Goal: Information Seeking & Learning: Check status

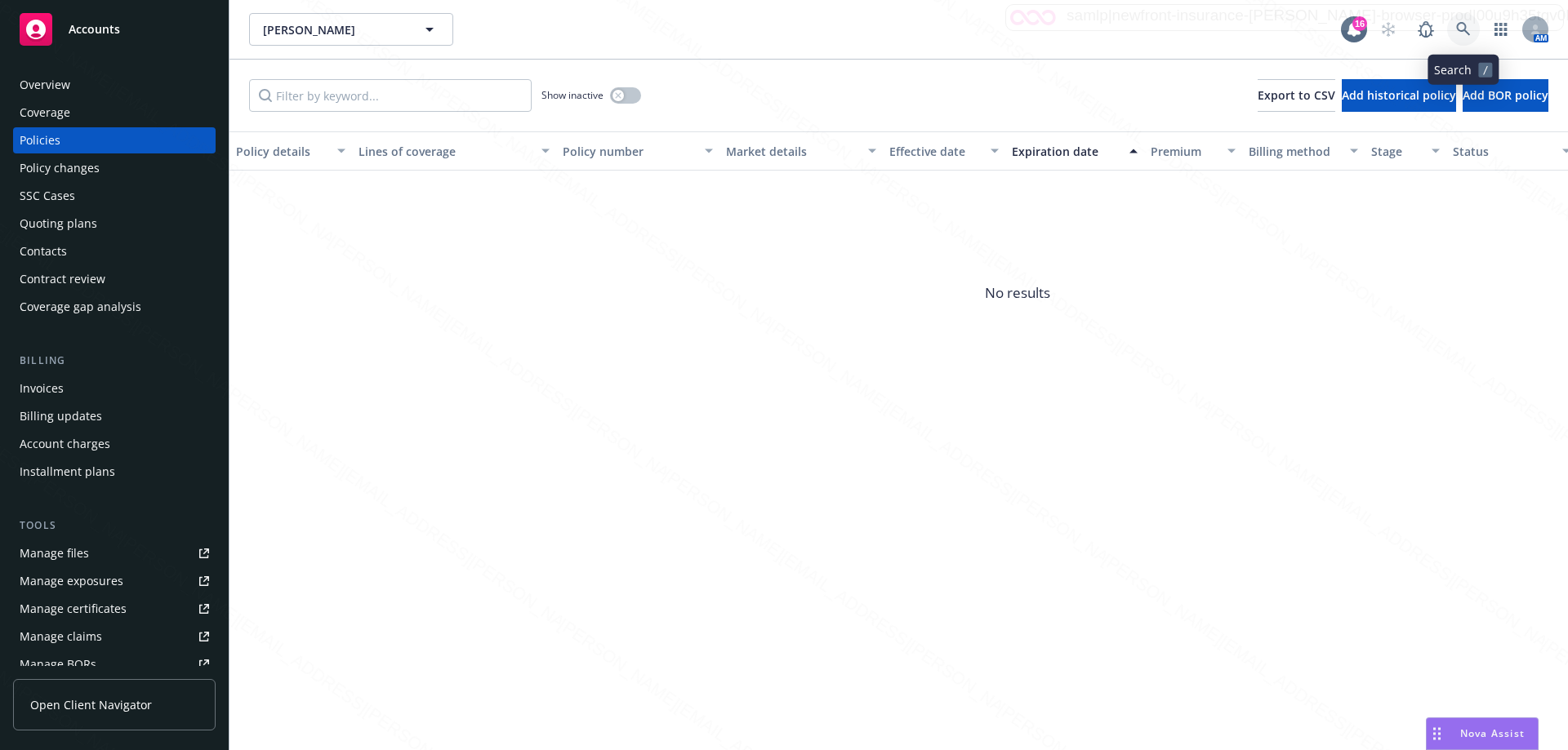
click at [1461, 22] on link at bounding box center [1463, 29] width 33 height 33
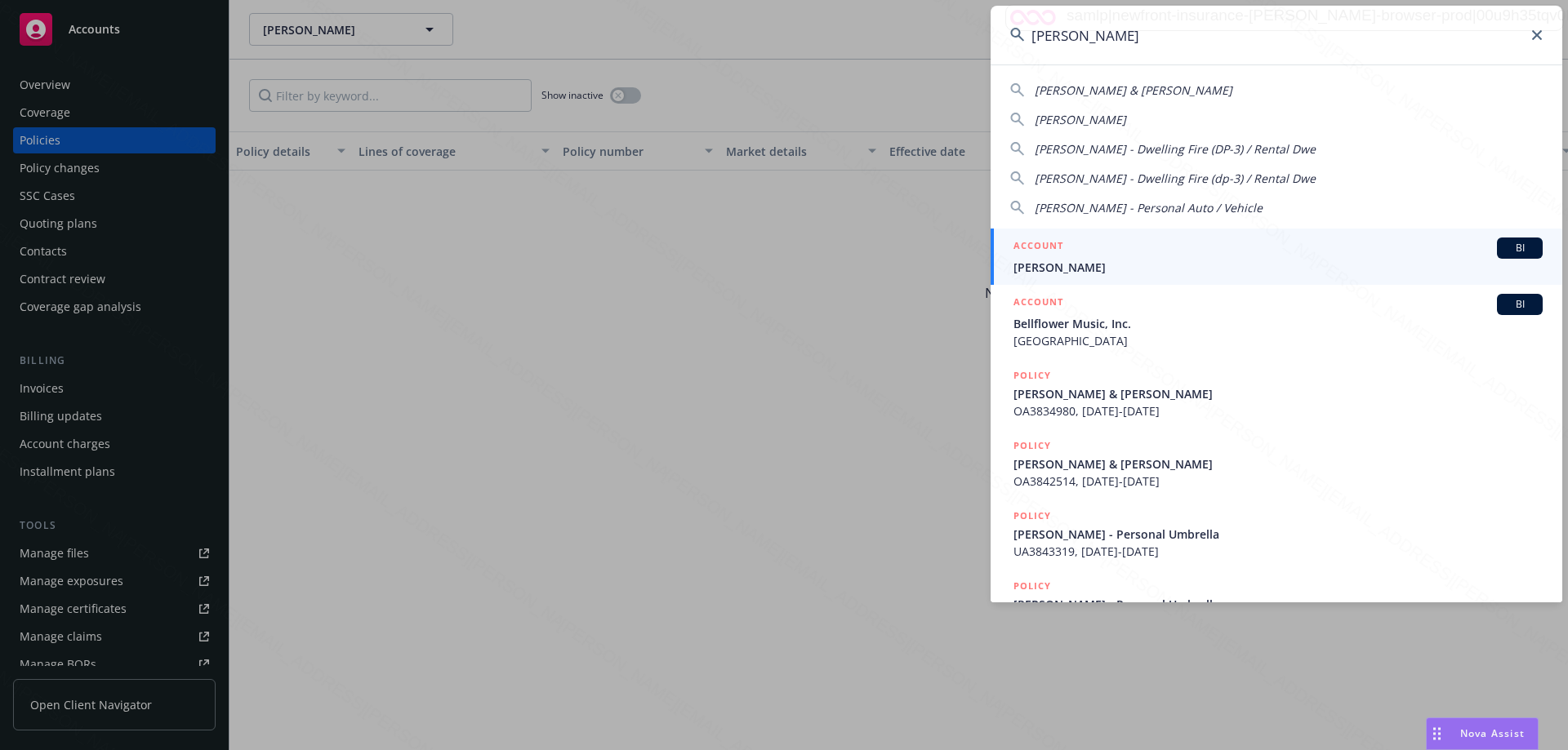
type input "[PERSON_NAME]"
click at [1098, 259] on span "[PERSON_NAME]" at bounding box center [1277, 267] width 529 height 17
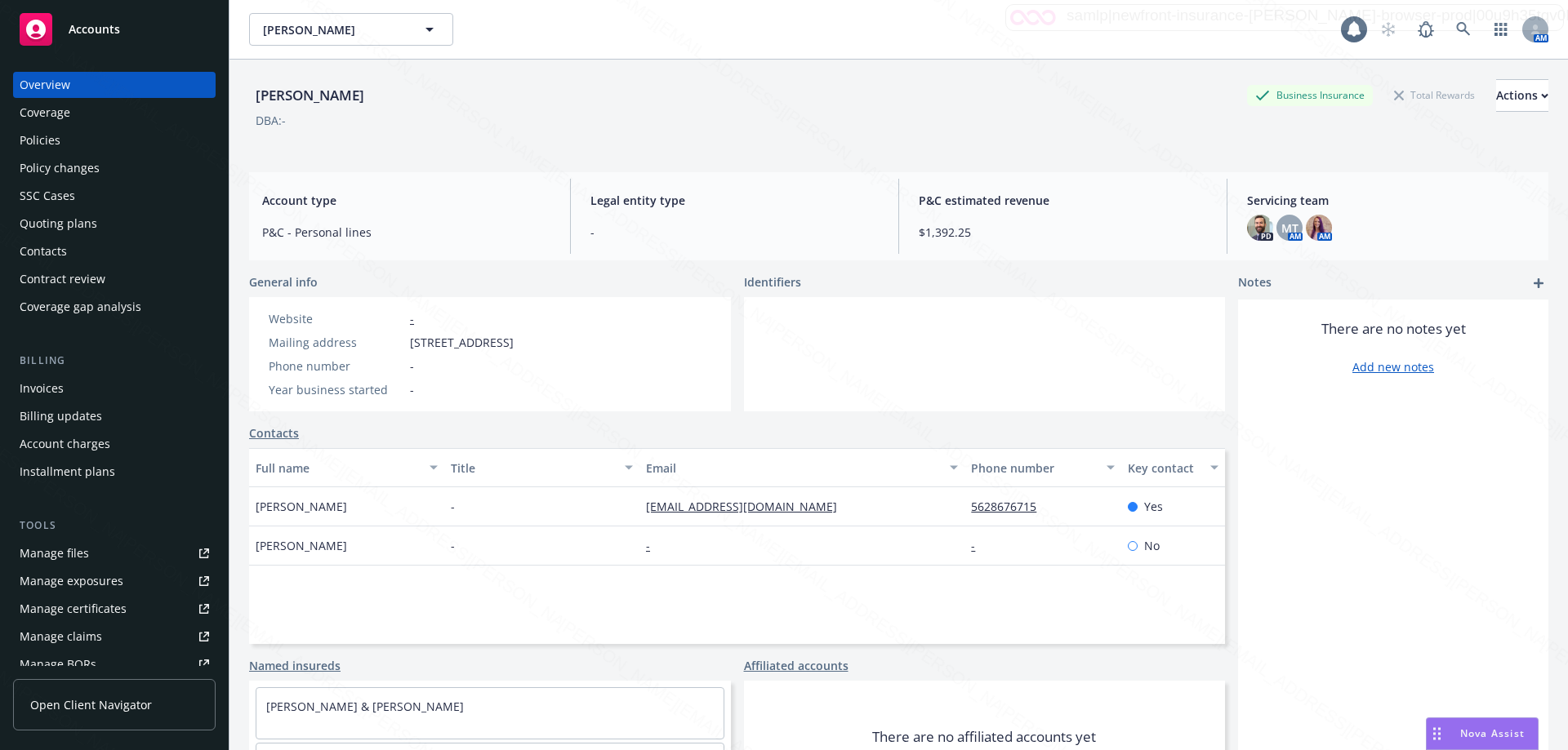
click at [34, 141] on div "Policies" at bounding box center [39, 140] width 40 height 27
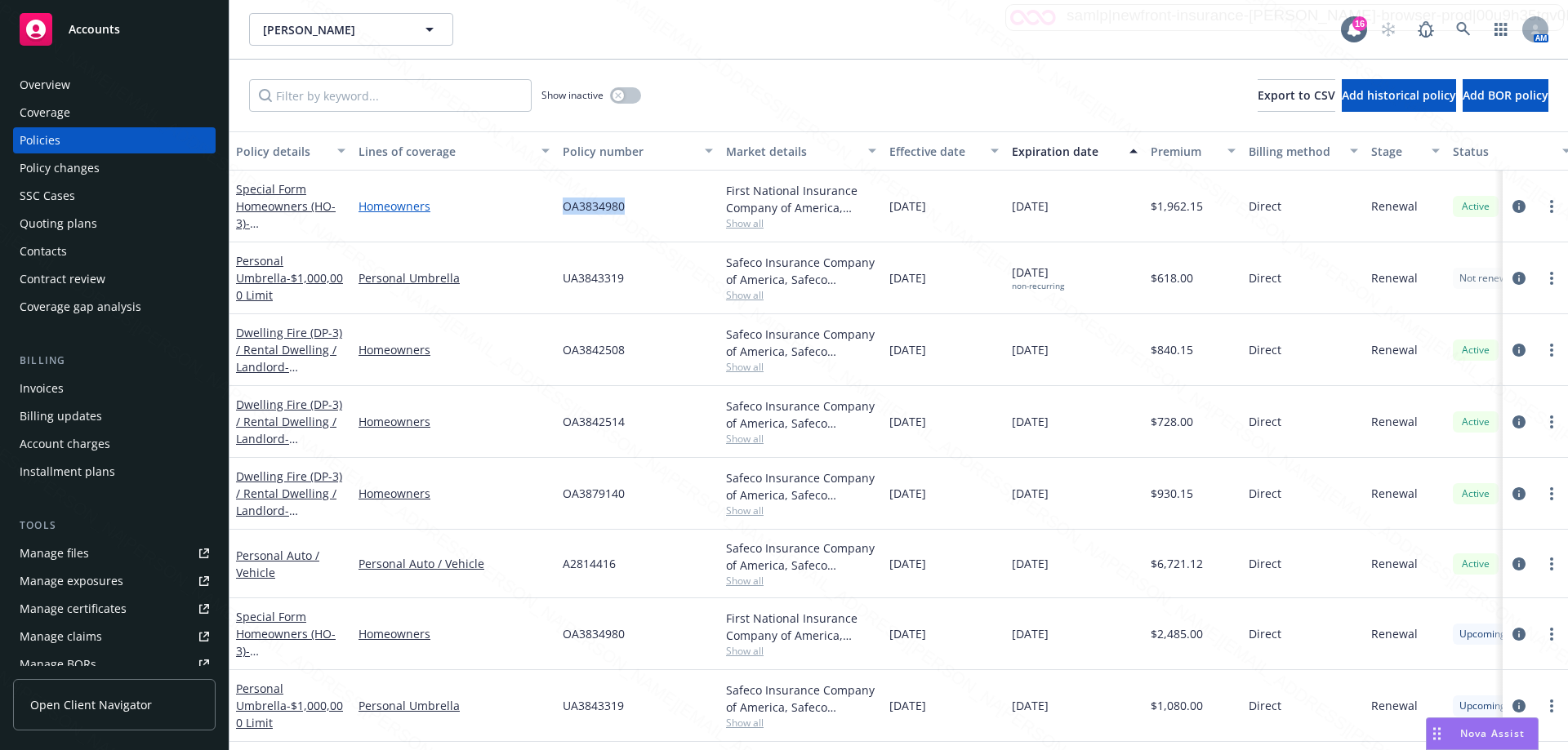
drag, startPoint x: 626, startPoint y: 211, endPoint x: 548, endPoint y: 209, distance: 78.0
click at [544, 212] on div "Special Form Homeowners (HO-3) - [STREET_ADDRESS] Homeowners OA3834980 First Na…" at bounding box center [1017, 206] width 1576 height 72
click at [1207, 218] on div "$1,962.15" at bounding box center [1193, 206] width 98 height 72
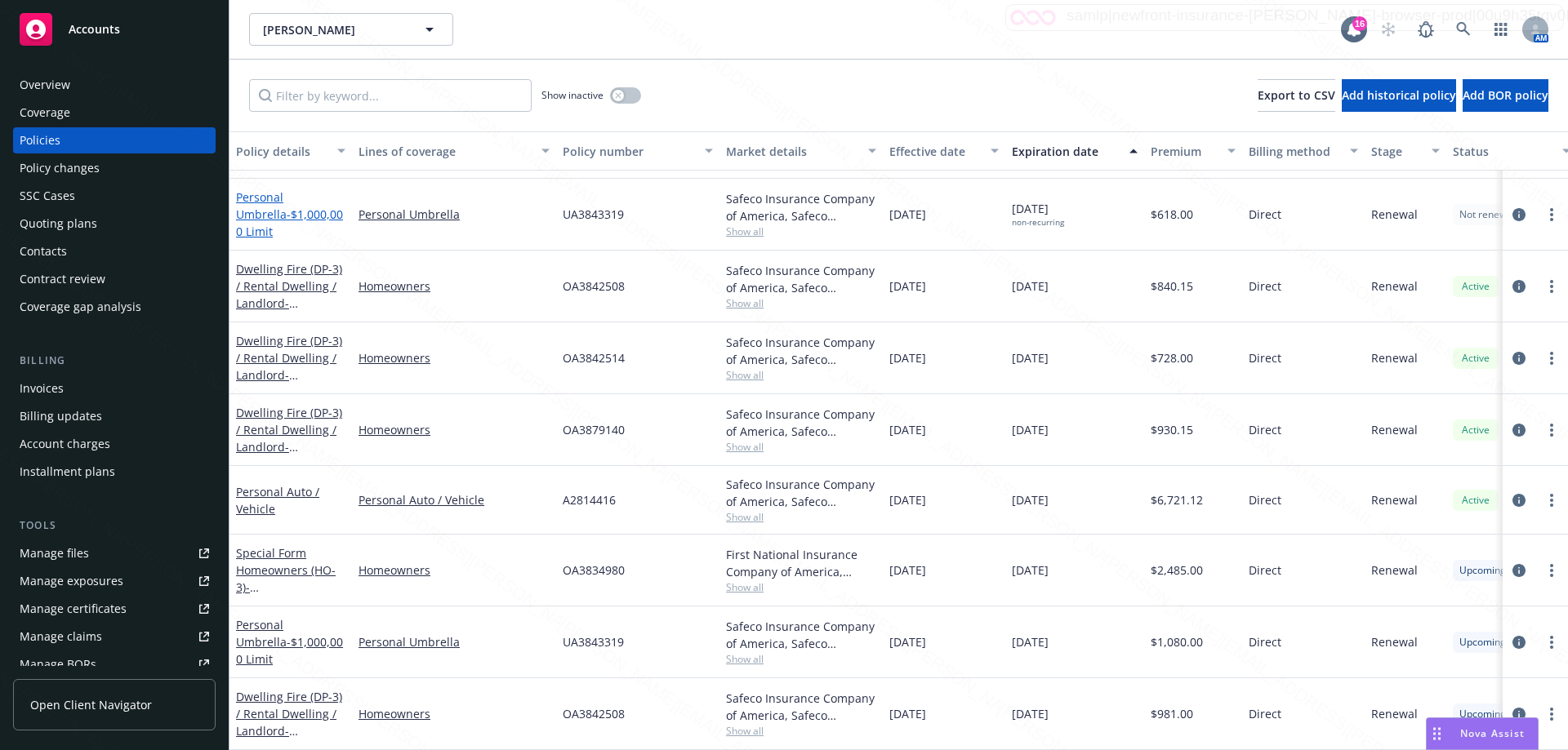
click at [283, 214] on span "- $1,000,000 Limit" at bounding box center [289, 223] width 107 height 33
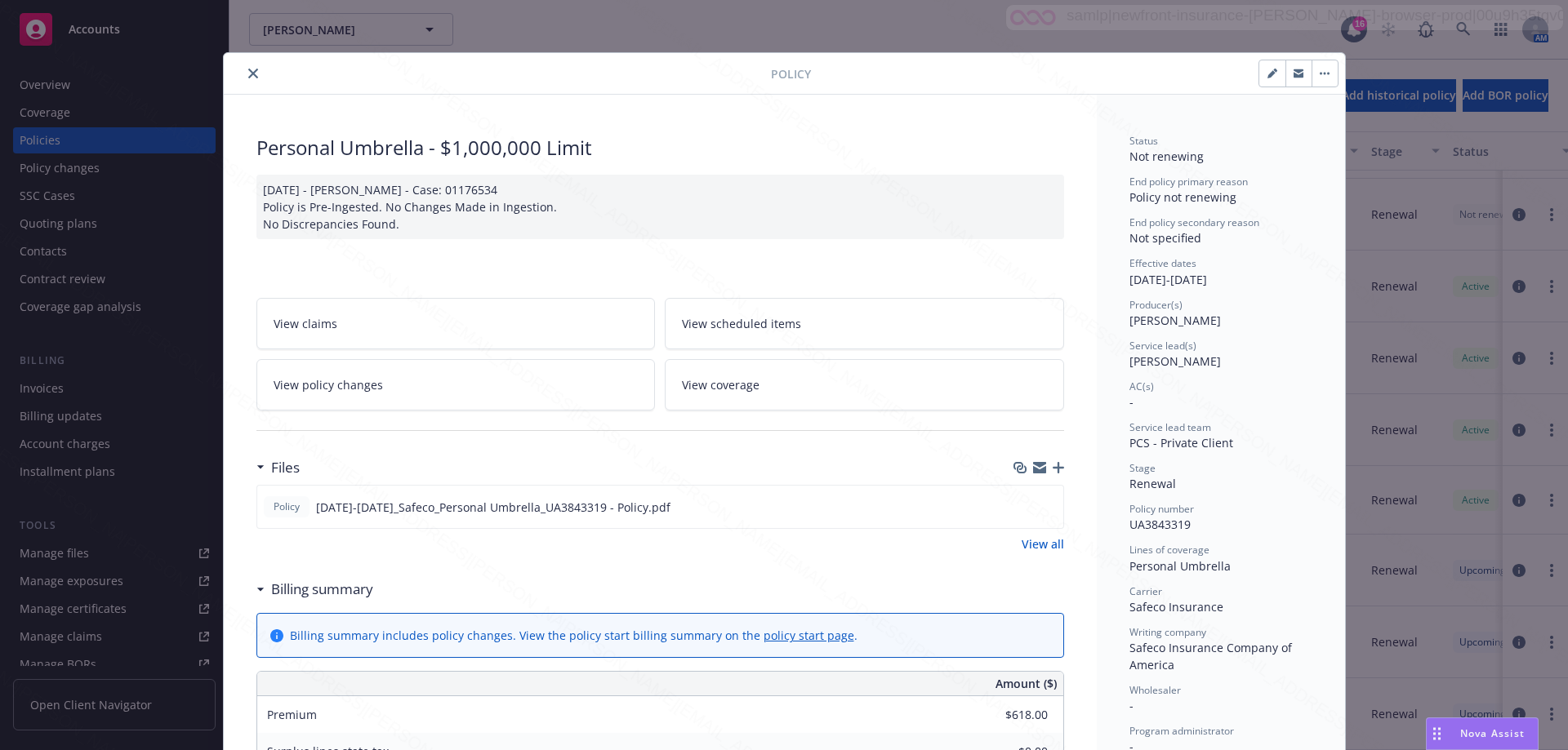
click at [248, 71] on icon "close" at bounding box center [253, 74] width 10 height 10
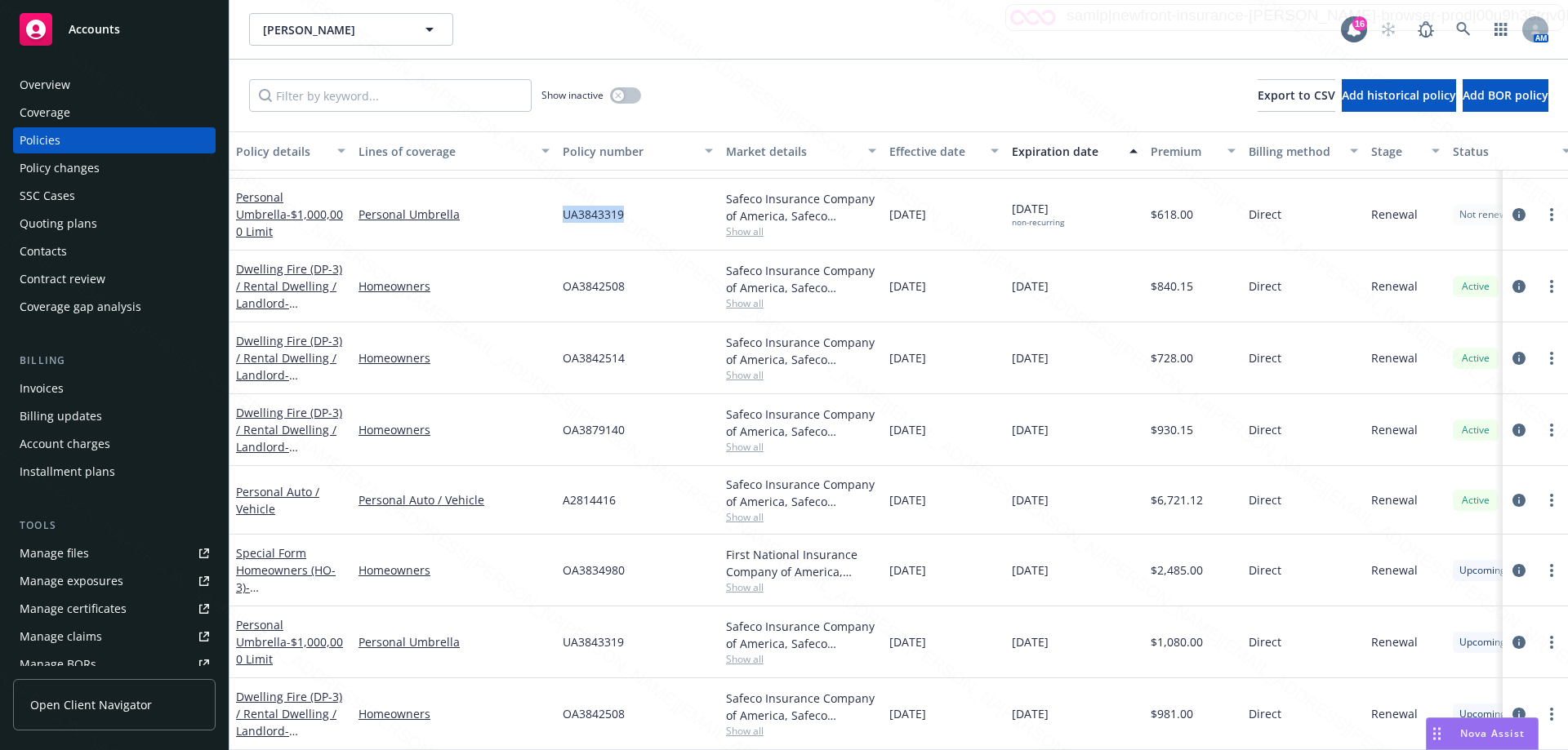
drag, startPoint x: 646, startPoint y: 207, endPoint x: 553, endPoint y: 205, distance: 93.0
click at [553, 205] on div "Personal Umbrella - $1,000,000 Limit Personal Umbrella UA3843319 Safeco Insuran…" at bounding box center [1017, 214] width 1576 height 72
click at [1087, 511] on div "[DATE]" at bounding box center [1074, 501] width 139 height 69
drag, startPoint x: 1283, startPoint y: 649, endPoint x: 1329, endPoint y: 684, distance: 57.8
click at [1284, 649] on div "Direct" at bounding box center [1303, 643] width 122 height 72
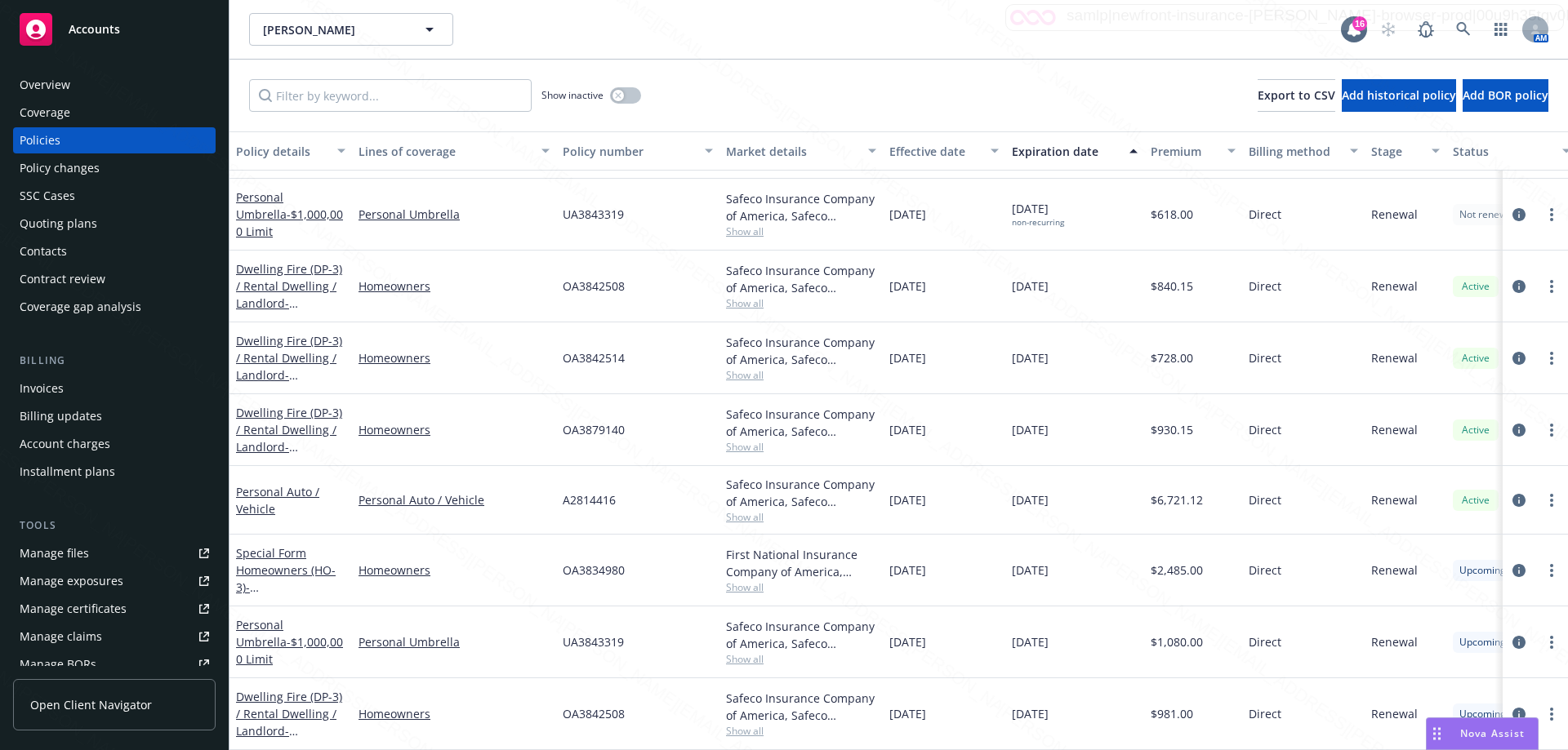
click at [1166, 646] on div "$1,080.00" at bounding box center [1193, 643] width 98 height 72
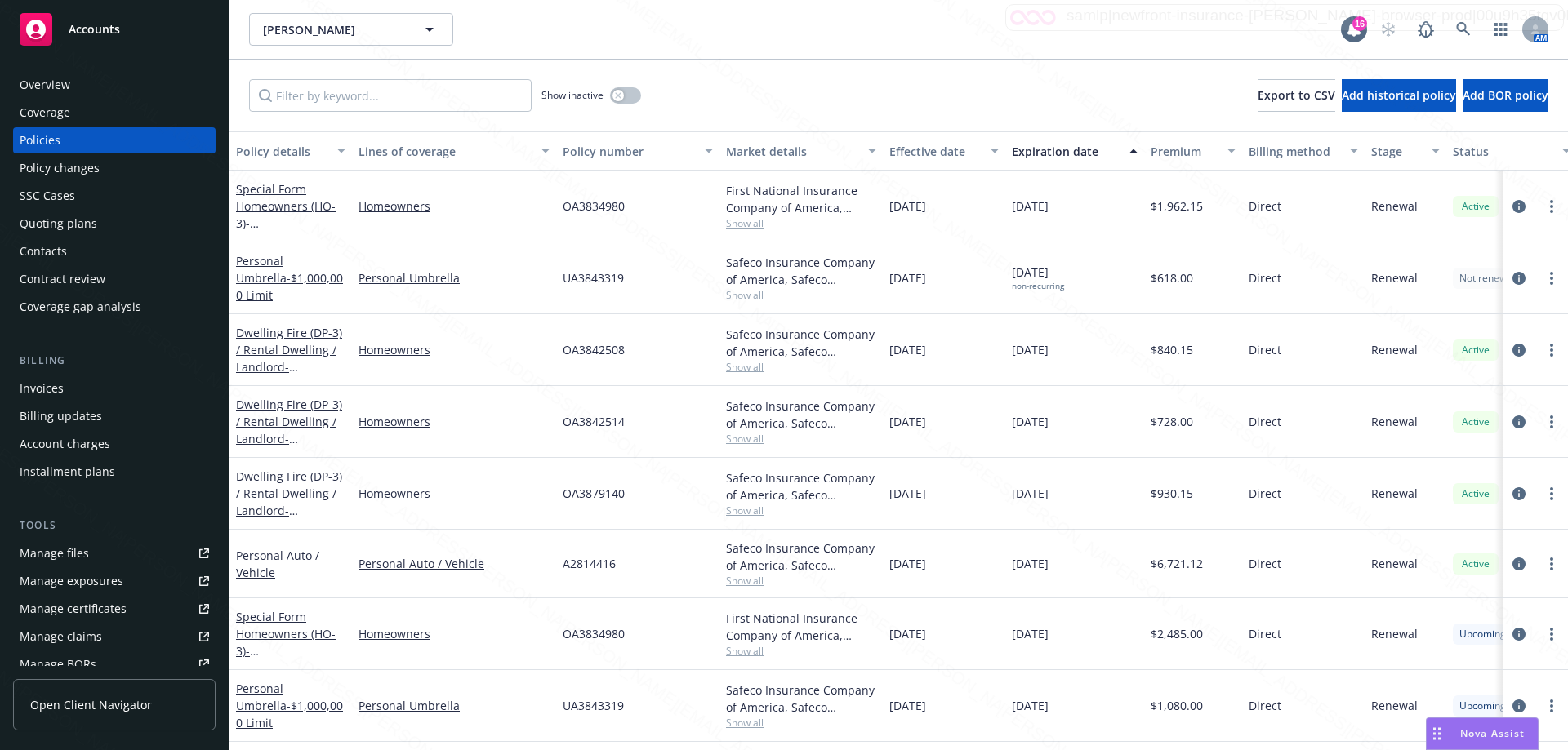
scroll to position [69, 0]
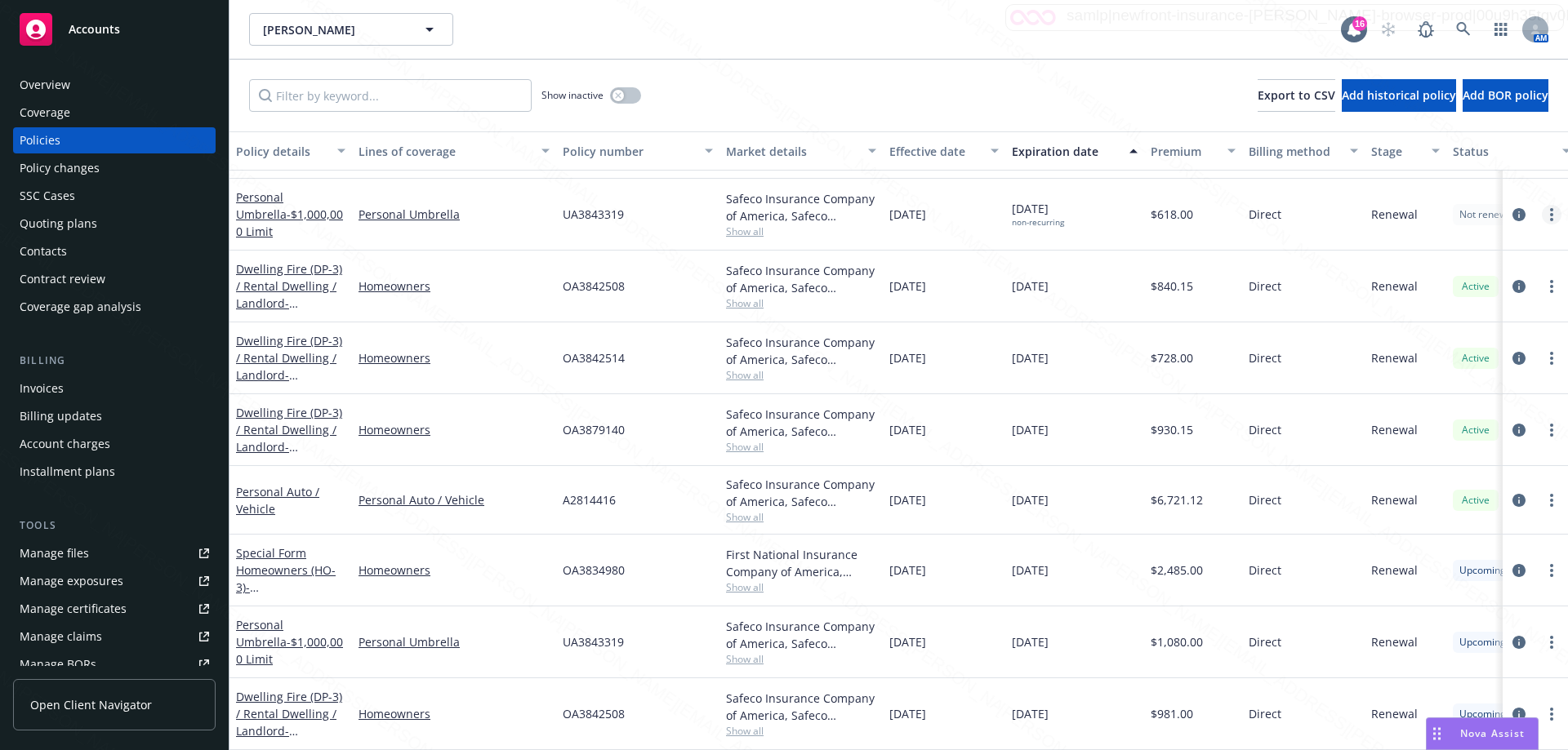
click at [1541, 213] on link "more" at bounding box center [1551, 215] width 20 height 20
click at [1045, 206] on span "[DATE] non-recurring" at bounding box center [1038, 214] width 52 height 28
click at [310, 207] on div "Personal Umbrella - $1,000,000 Limit" at bounding box center [290, 214] width 109 height 51
click at [255, 205] on link "Personal Umbrella - $1,000,000 Limit" at bounding box center [289, 214] width 107 height 50
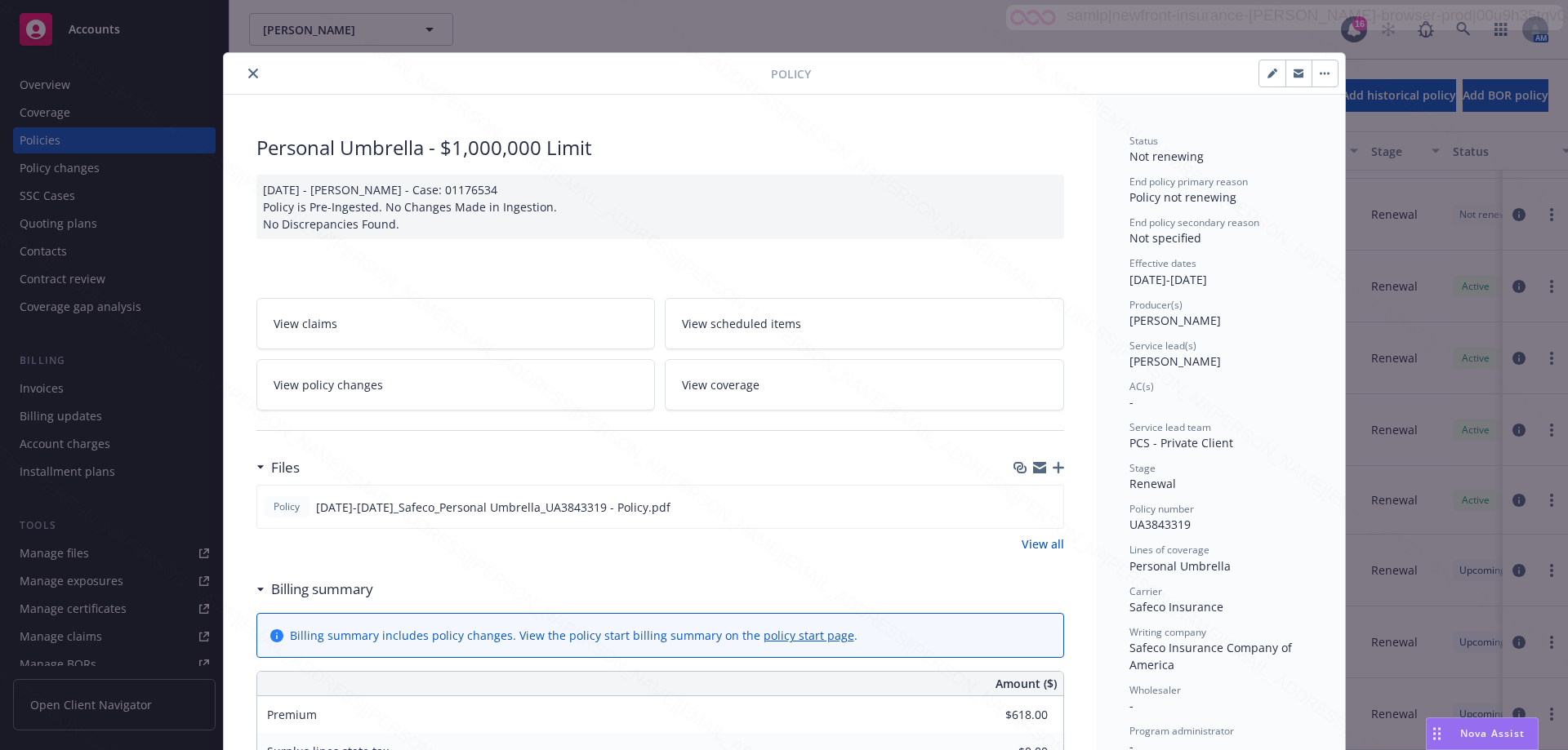
click at [1267, 71] on icon "button" at bounding box center [1272, 74] width 10 height 10
select select "RENEWAL"
select select "12"
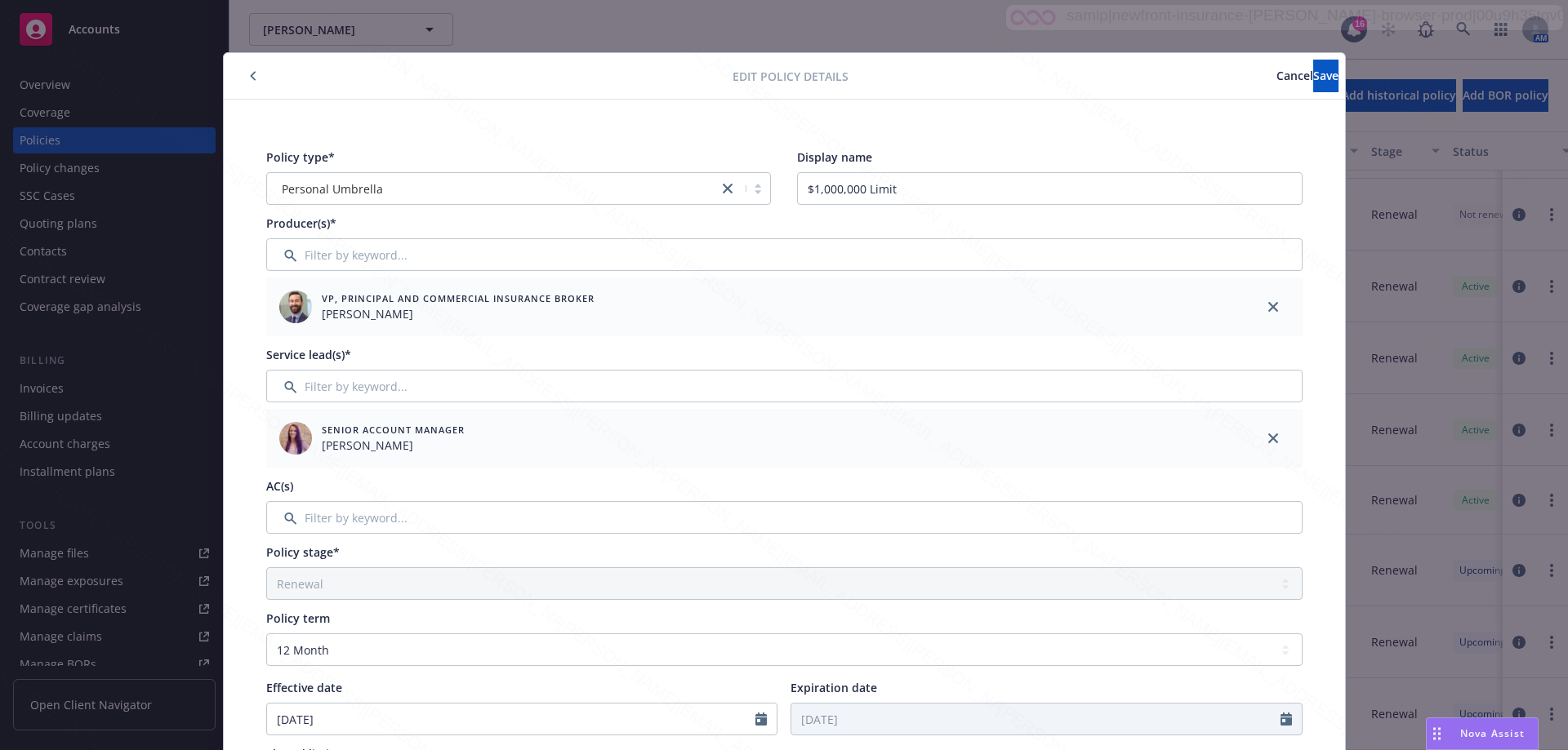
scroll to position [326, 0]
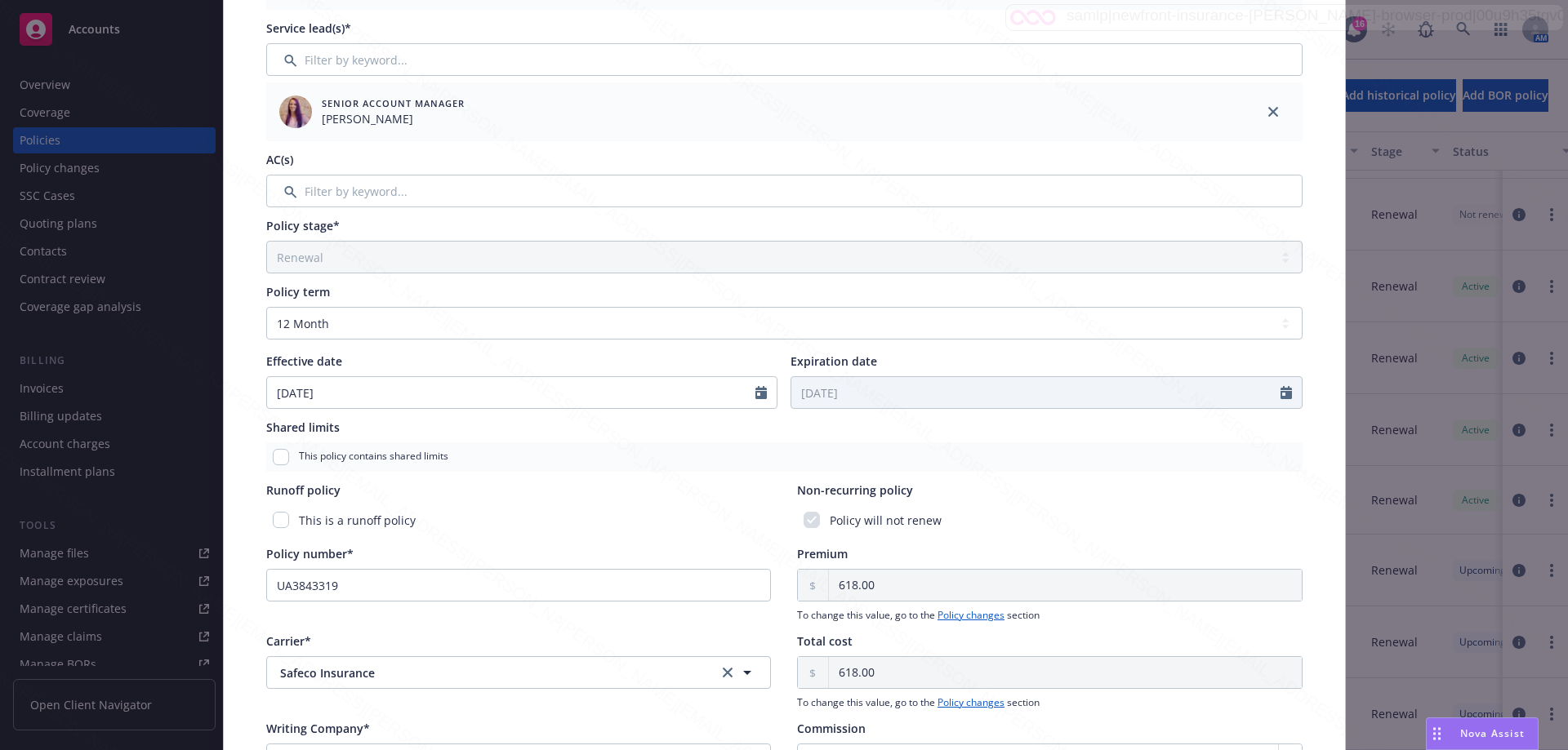
click at [859, 517] on div "Policy will not renew" at bounding box center [1050, 520] width 506 height 31
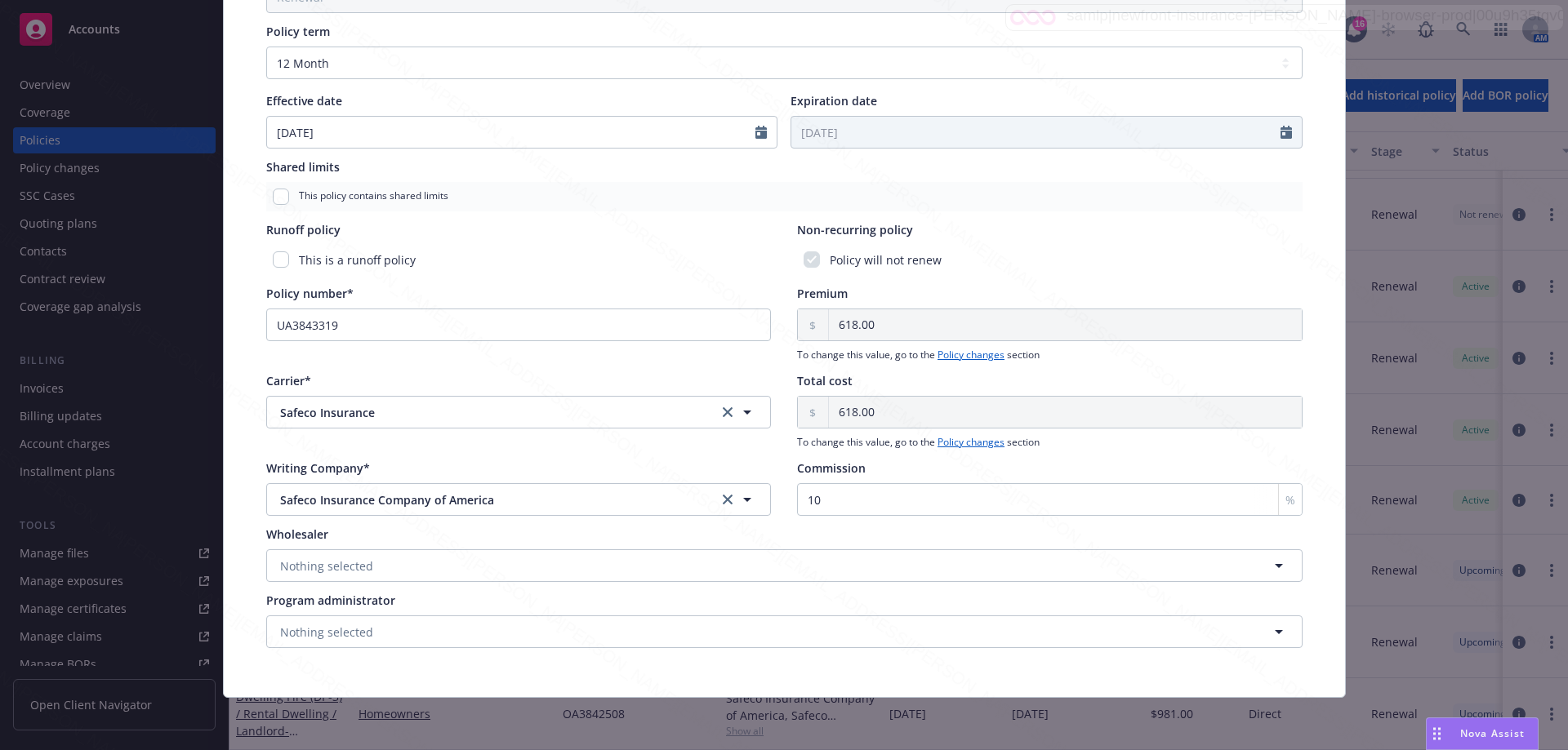
click at [997, 274] on div "Policy will not renew" at bounding box center [1050, 260] width 506 height 31
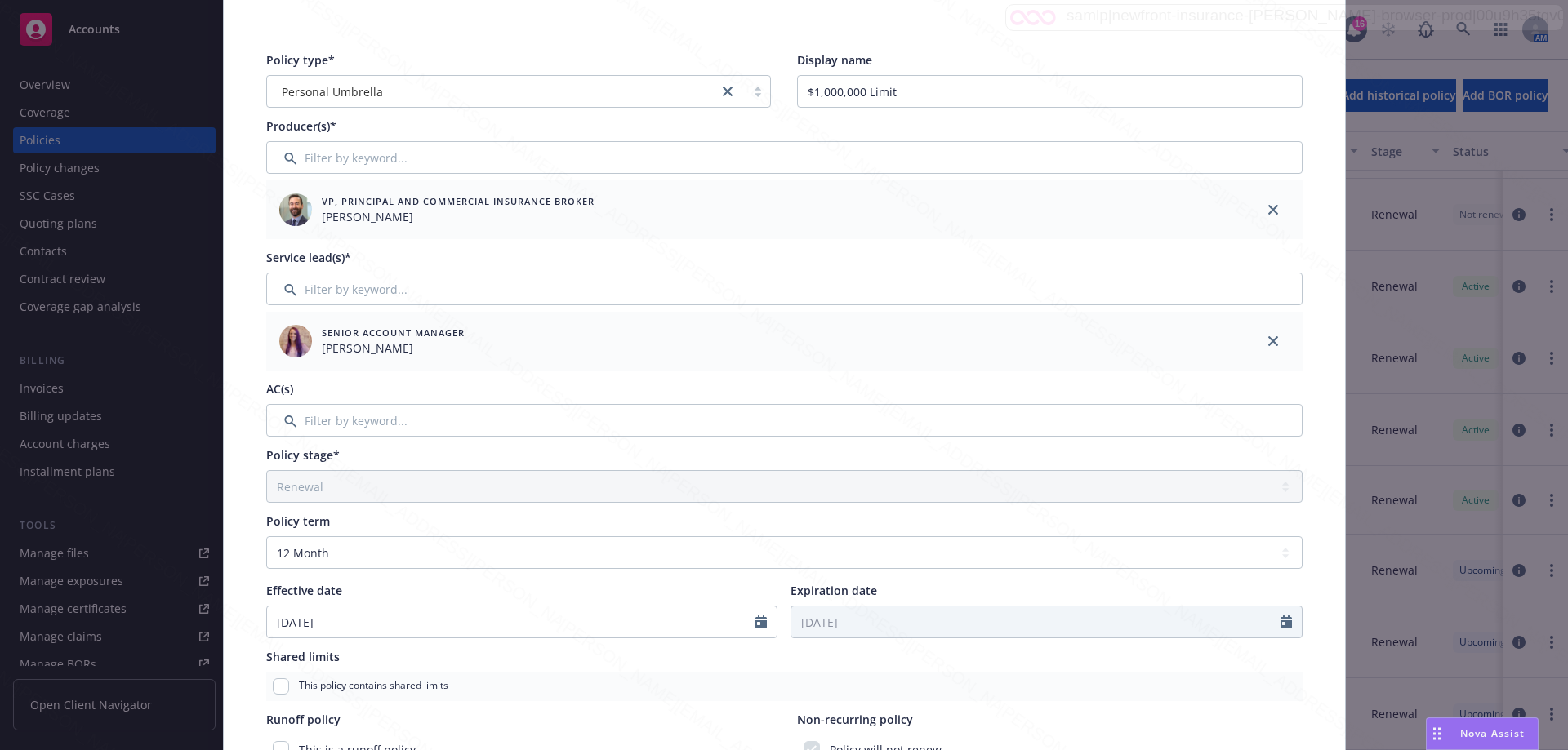
scroll to position [0, 0]
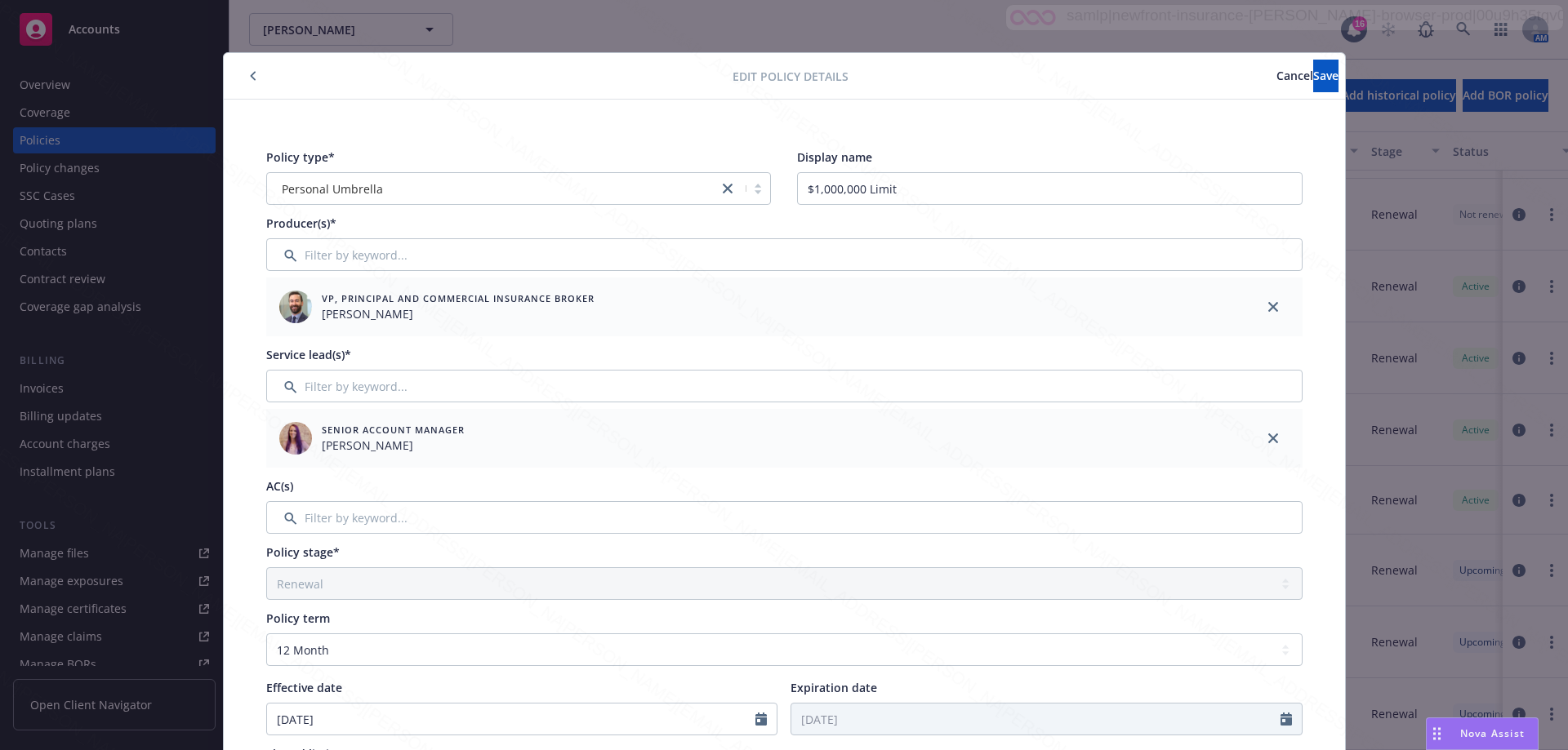
click at [1276, 77] on span "Cancel" at bounding box center [1294, 76] width 36 height 16
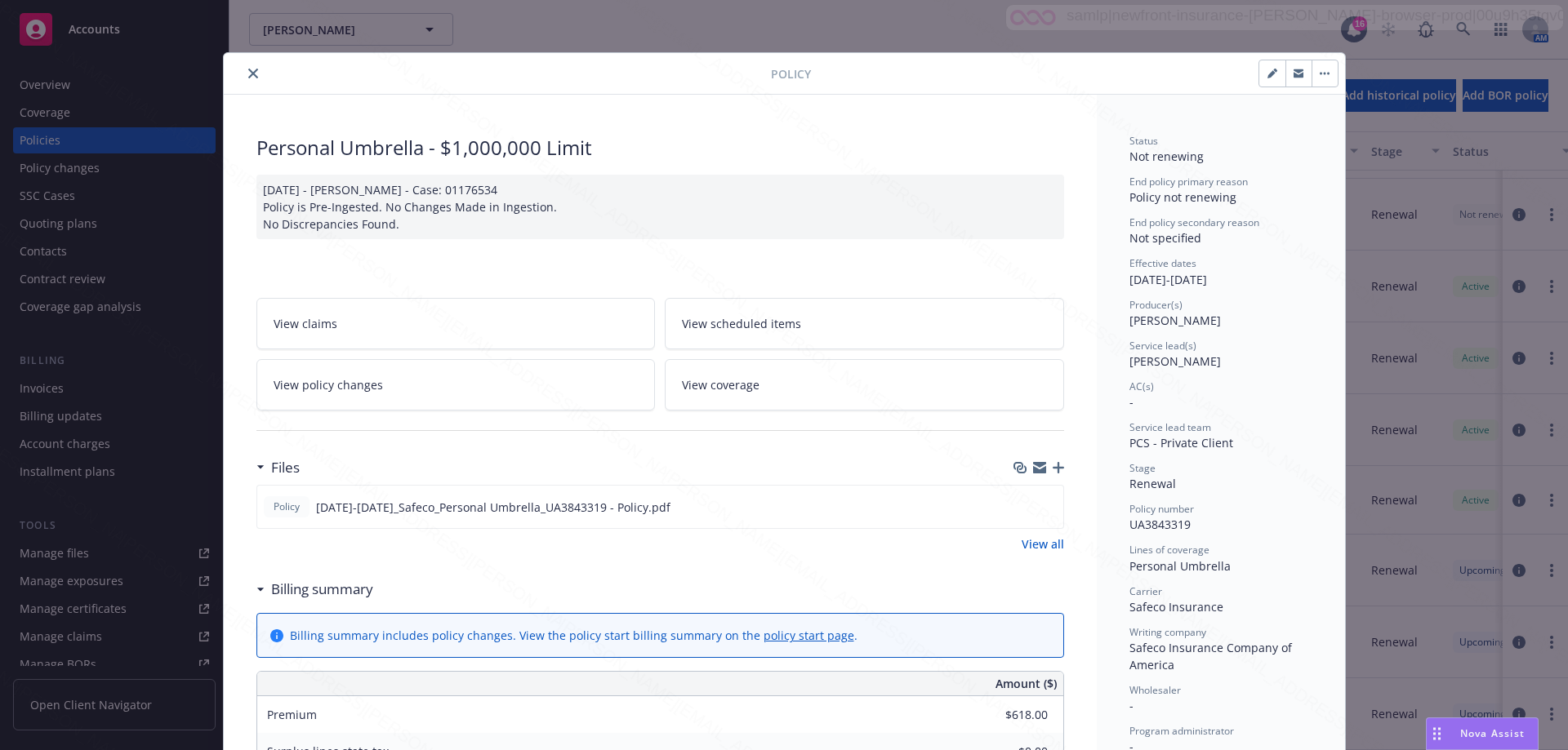
click at [44, 82] on div "Policy Personal Umbrella - $1,000,000 Limit [DATE] - [PERSON_NAME] - Case: 0117…" at bounding box center [784, 375] width 1568 height 750
click at [246, 79] on button "close" at bounding box center [253, 74] width 20 height 20
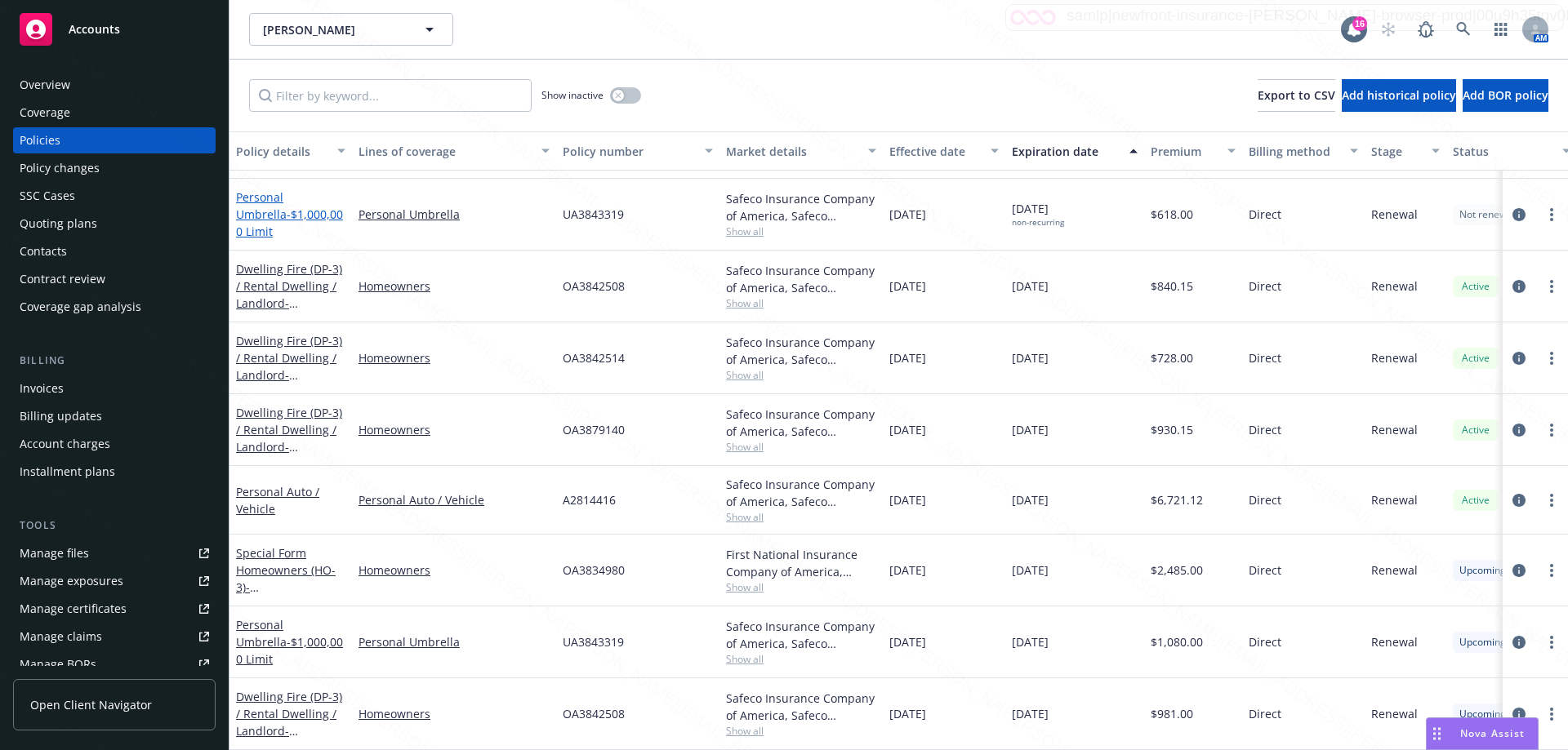
click at [264, 207] on span "- $1,000,000 Limit" at bounding box center [289, 223] width 107 height 33
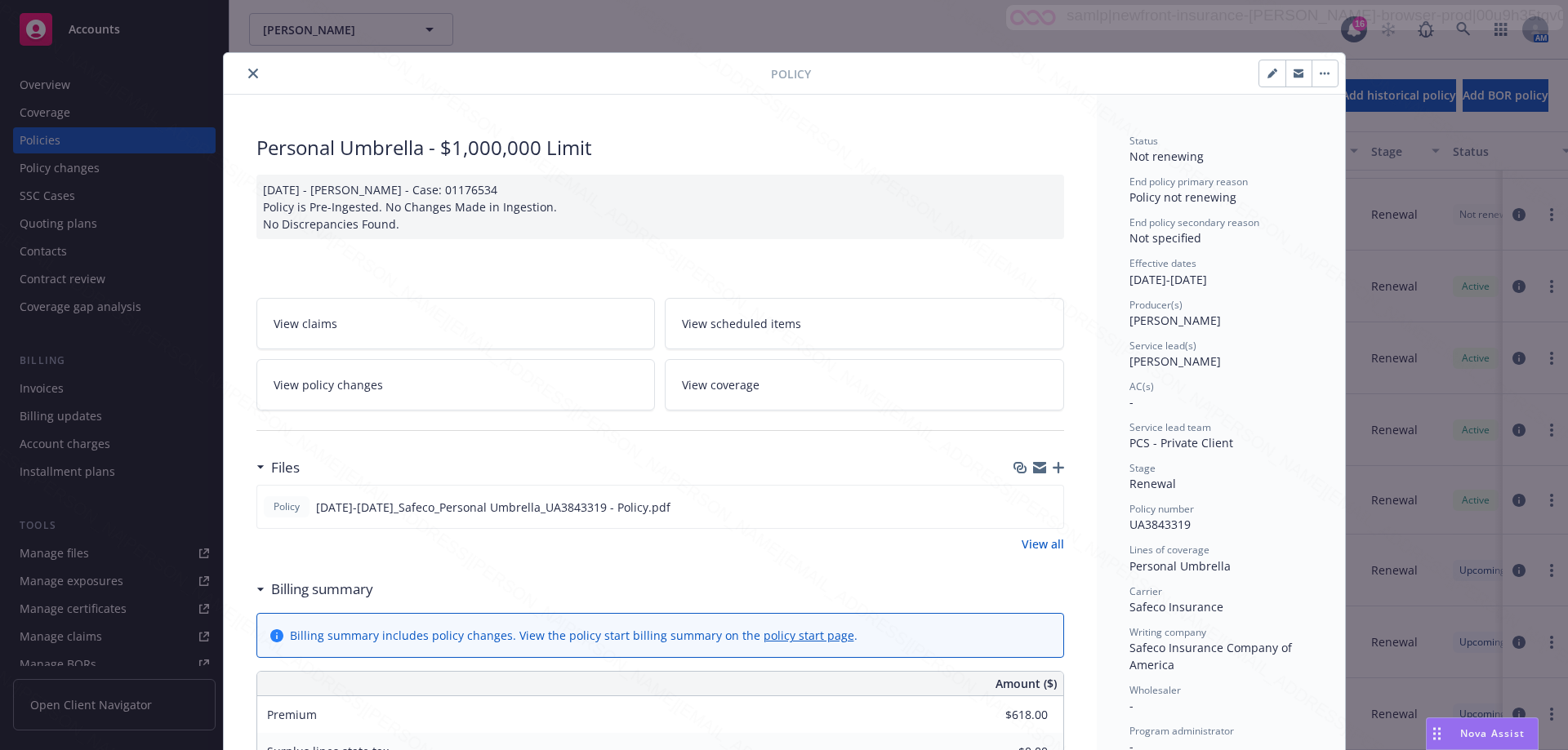
scroll to position [49, 0]
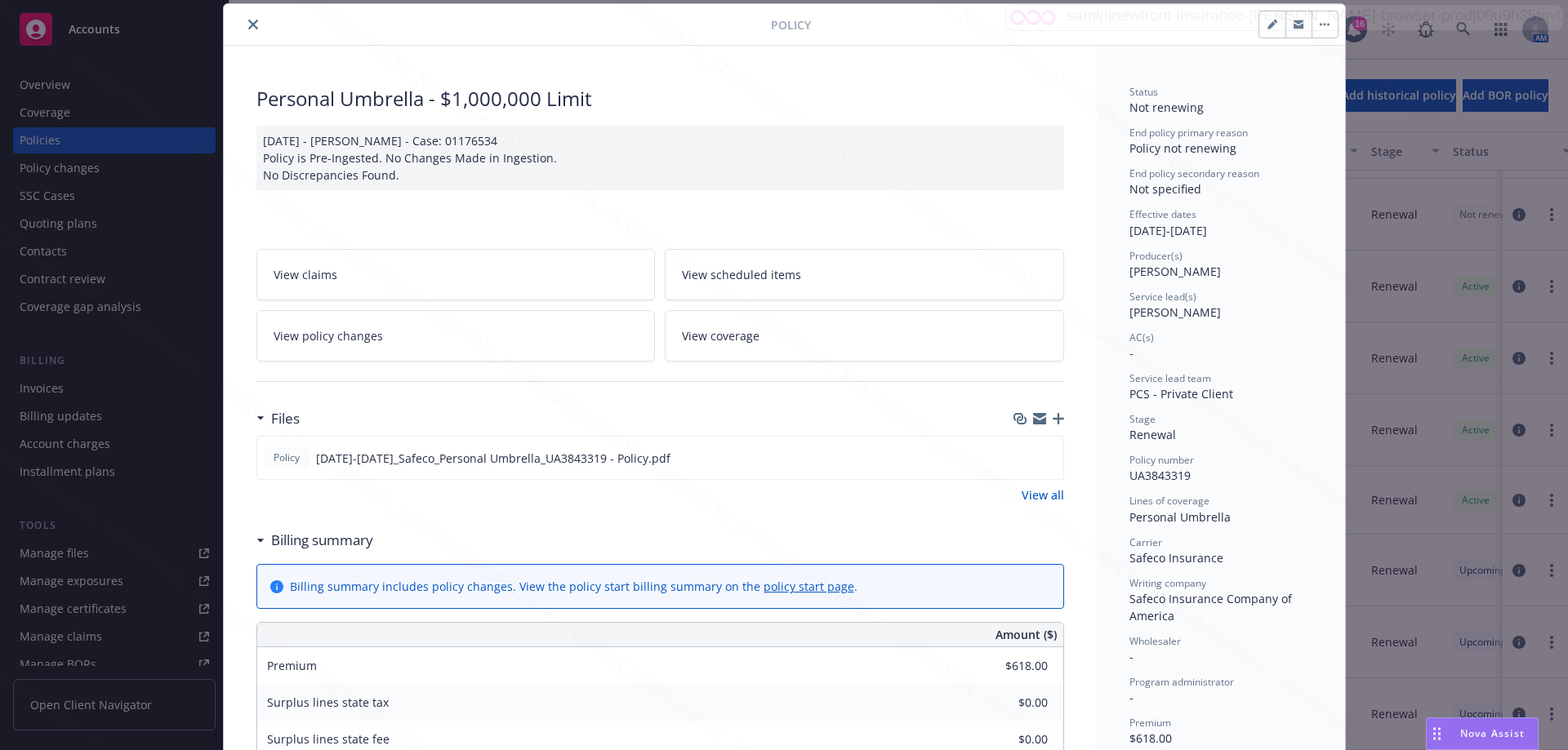
click at [350, 345] on link "View policy changes" at bounding box center [455, 336] width 399 height 51
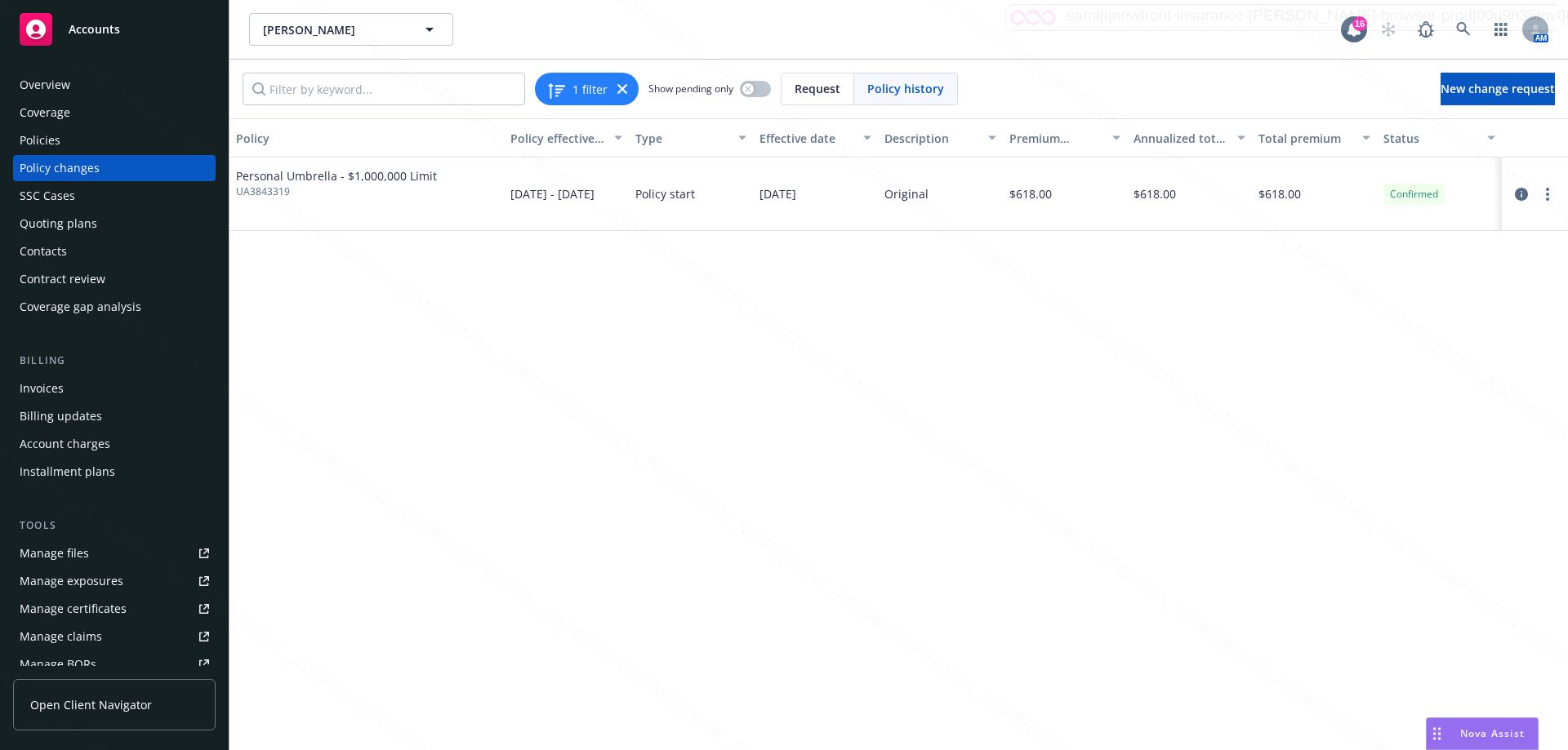
click at [62, 87] on div "Overview" at bounding box center [44, 85] width 50 height 27
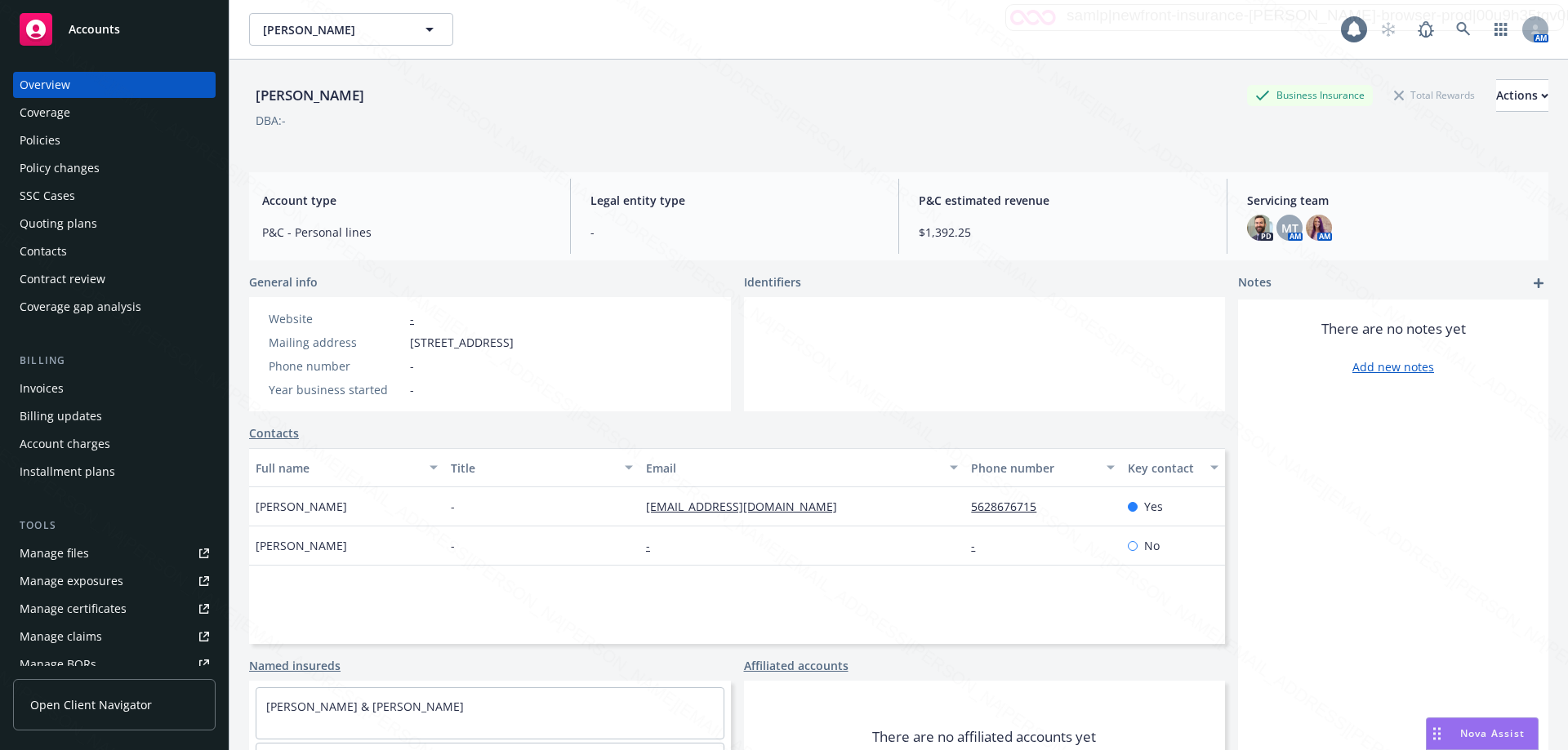
click at [34, 142] on div "Policies" at bounding box center [39, 140] width 40 height 27
